Goal: Information Seeking & Learning: Learn about a topic

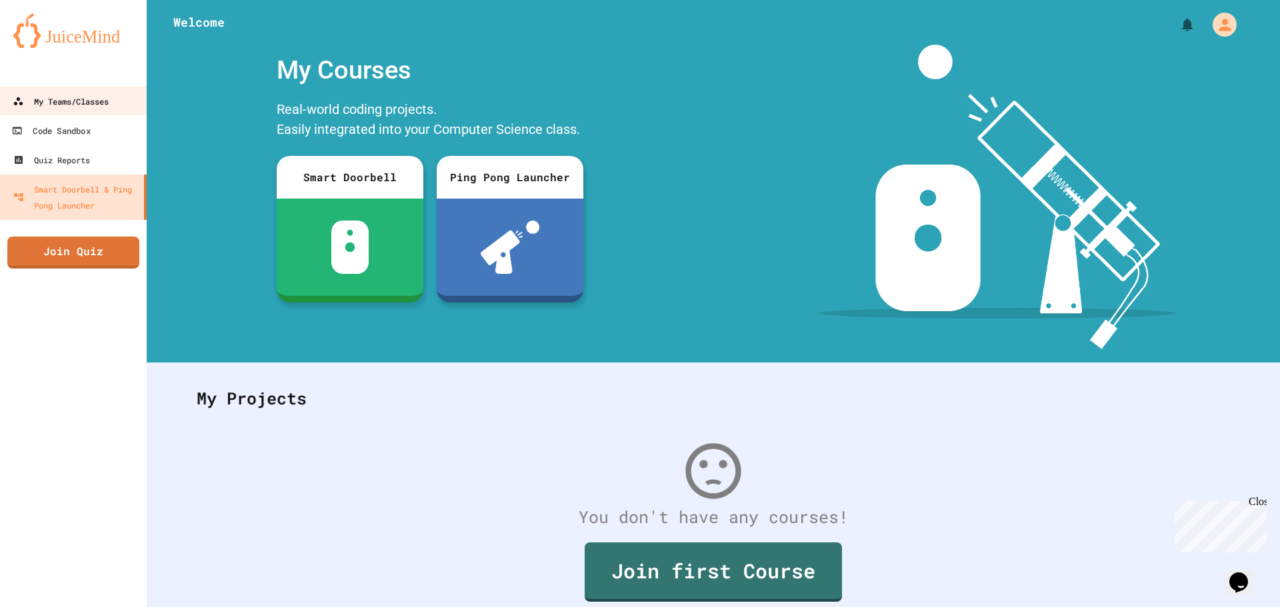
click at [41, 113] on link "My Teams/Classes" at bounding box center [72, 101] width 147 height 29
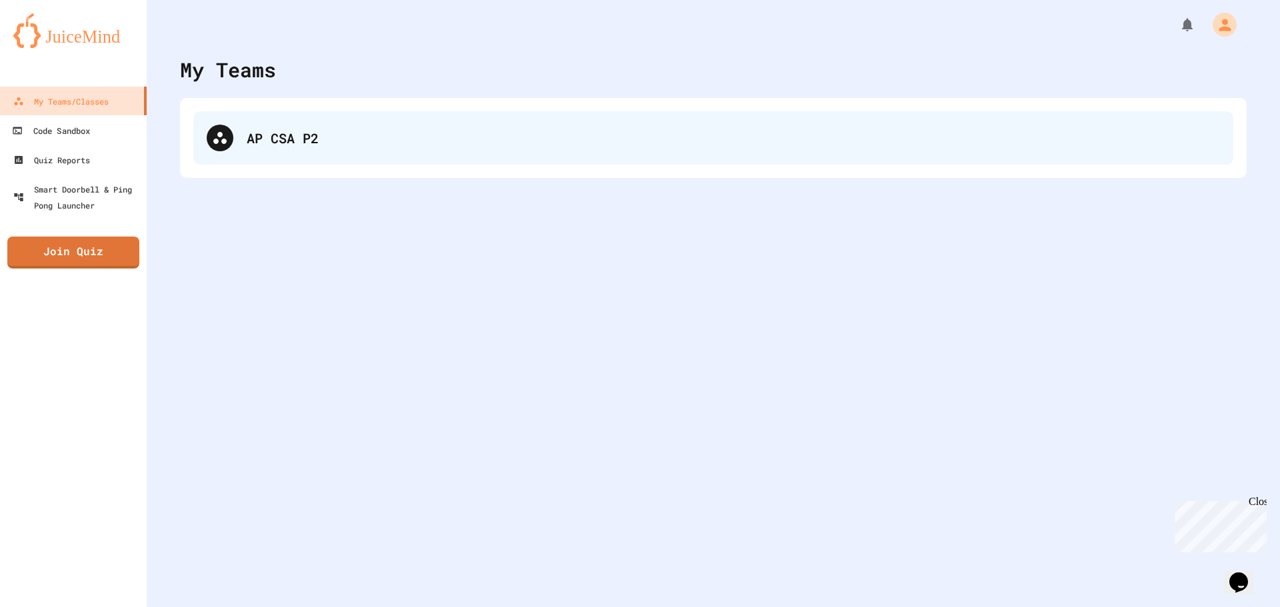
click at [247, 151] on div "AP CSA P2" at bounding box center [713, 137] width 1040 height 53
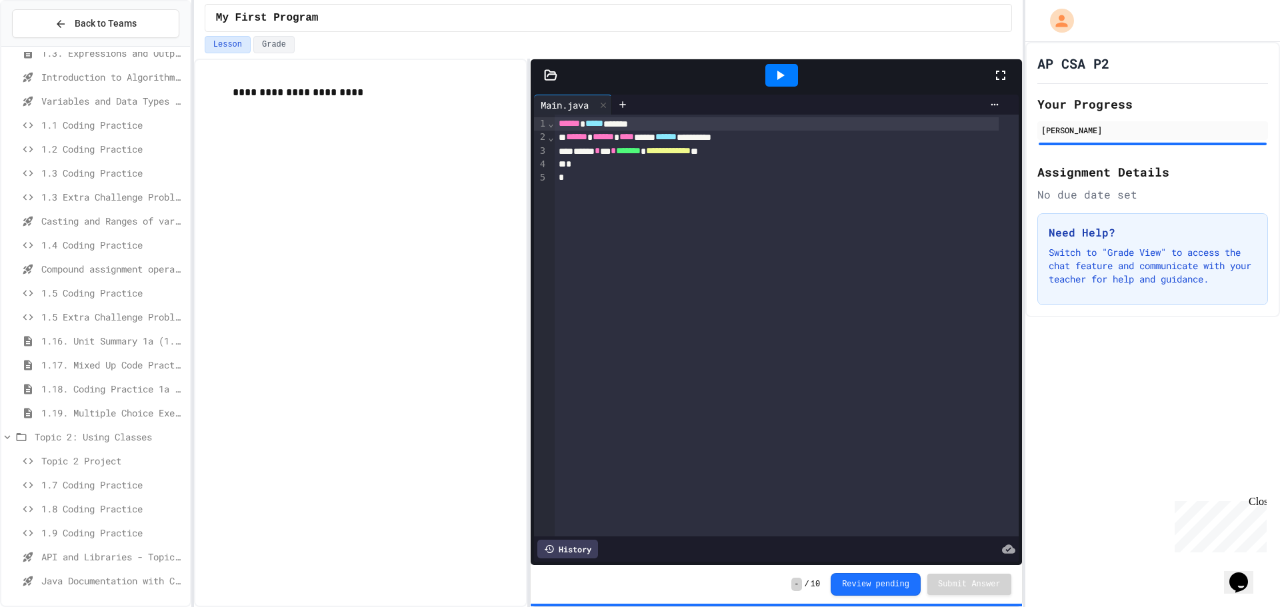
click at [89, 542] on div "1.9 Coding Practice" at bounding box center [95, 532] width 189 height 19
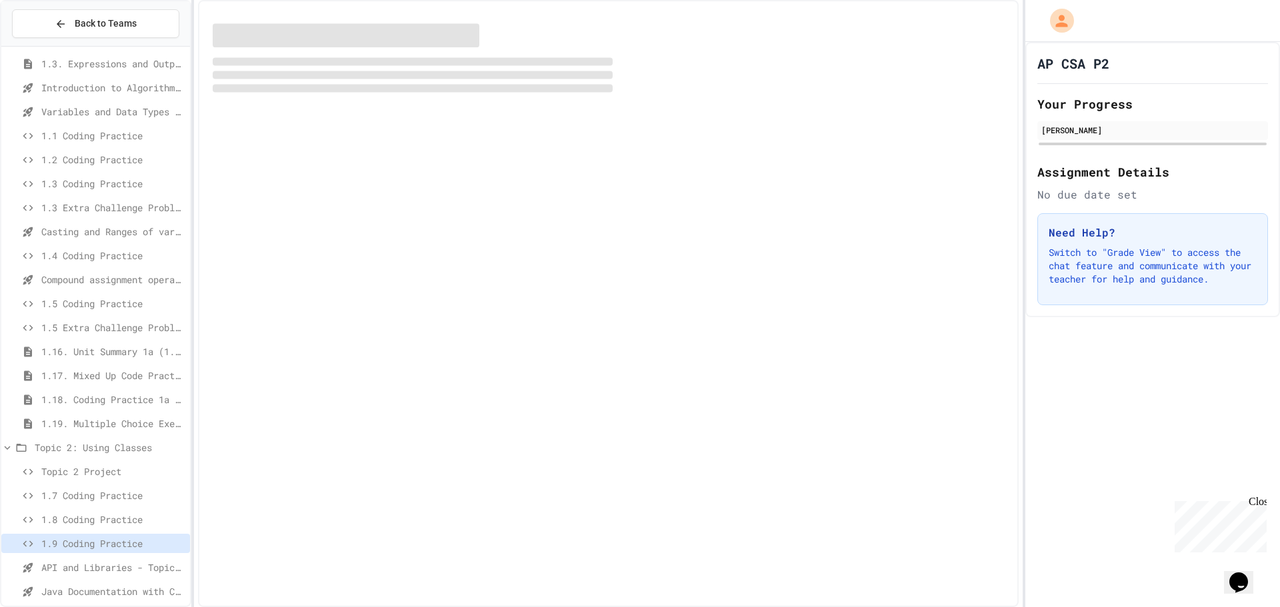
click at [91, 553] on div "1.9 Coding Practice" at bounding box center [95, 546] width 189 height 24
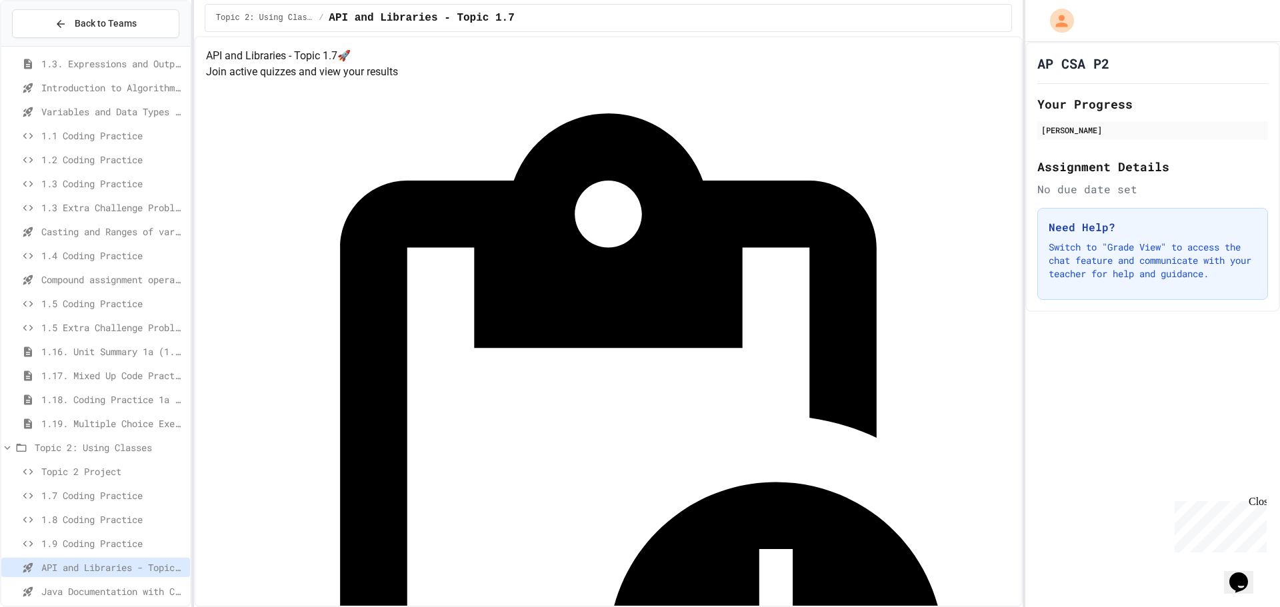
click at [150, 594] on span "Java Documentation with Comments - Topic 1.8" at bounding box center [112, 592] width 143 height 14
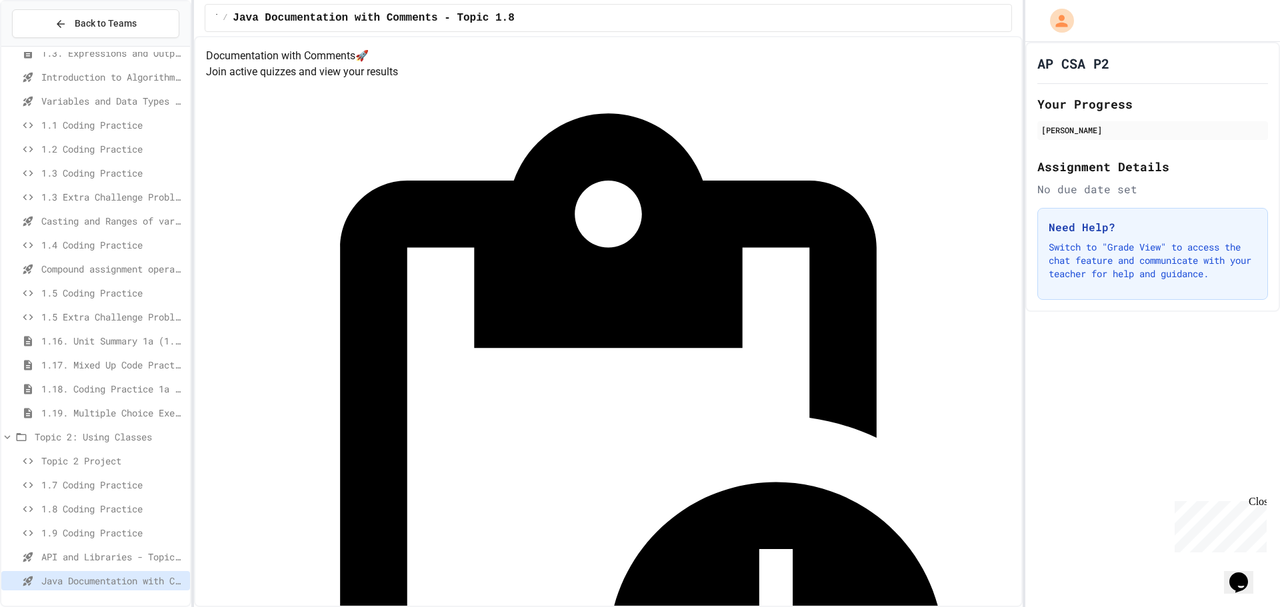
click at [101, 527] on span "1.9 Coding Practice" at bounding box center [112, 533] width 143 height 14
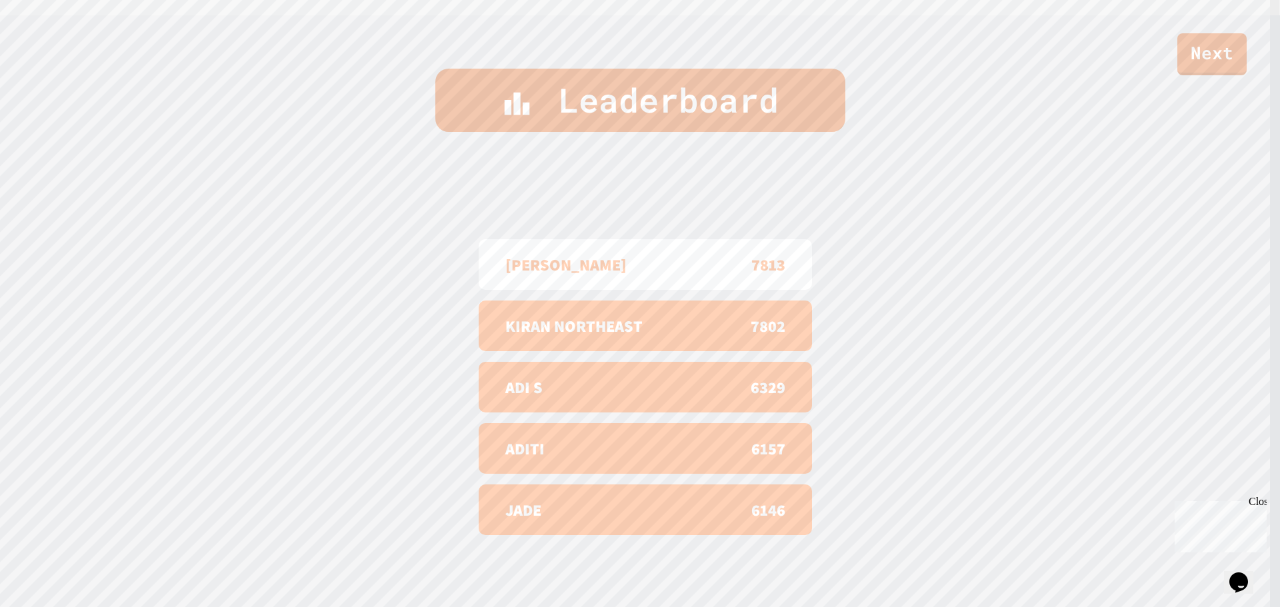
scroll to position [613, 0]
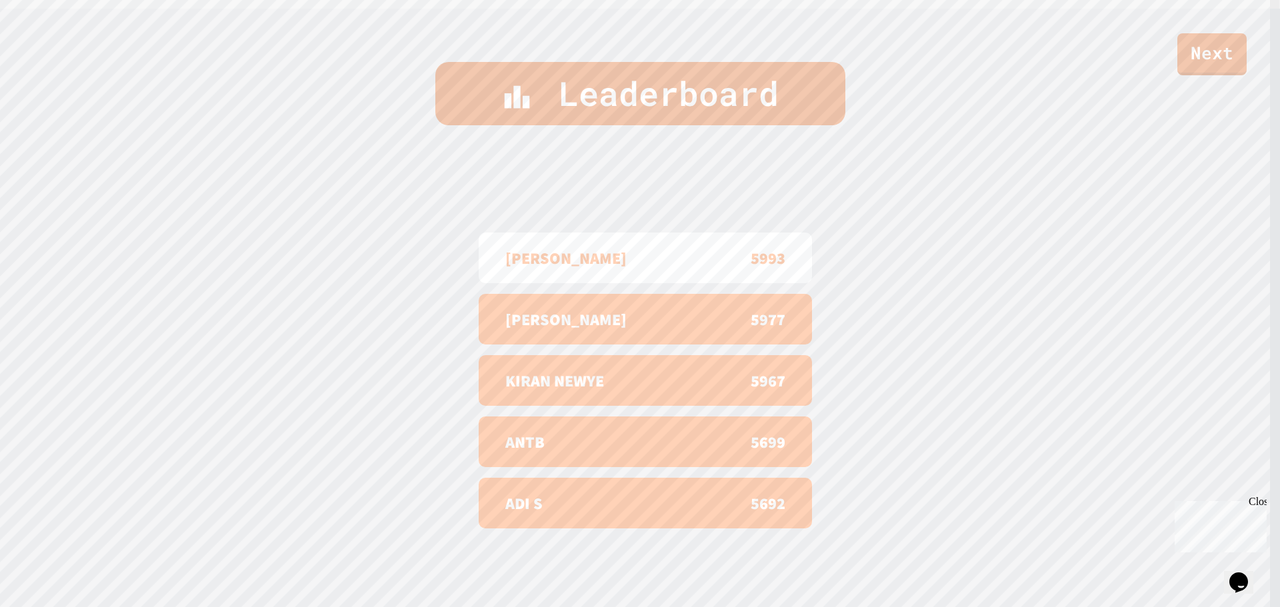
scroll to position [613, 0]
